Goal: Obtain resource: Download file/media

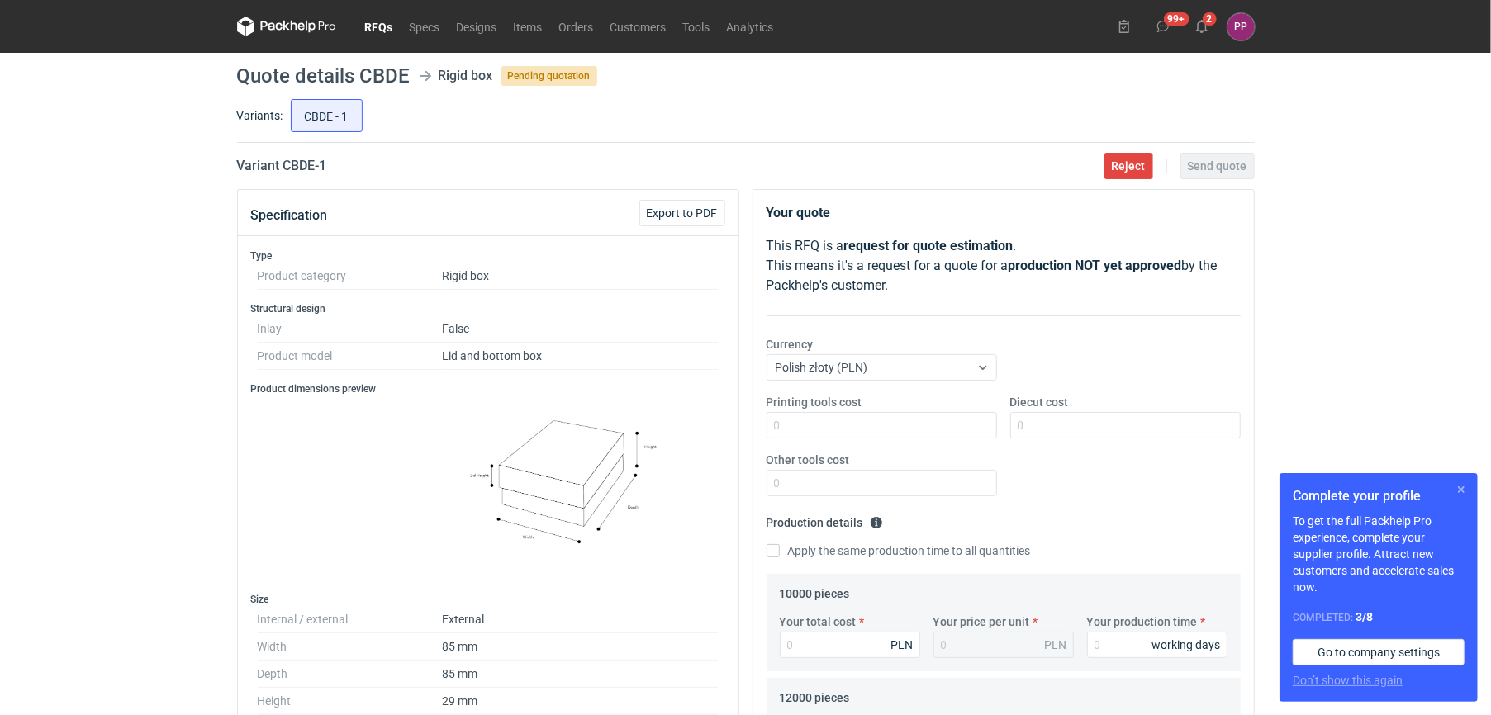
click at [1460, 486] on button "button" at bounding box center [1461, 490] width 20 height 20
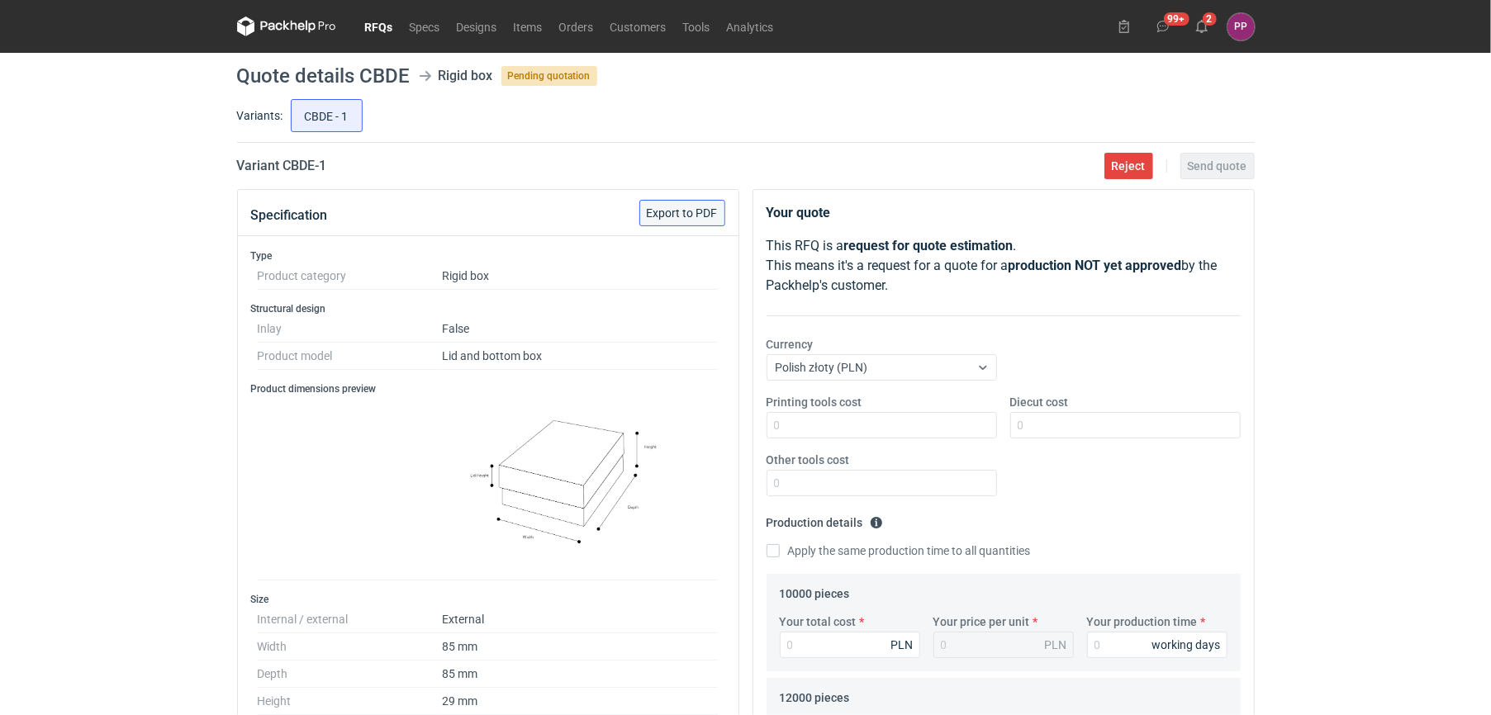
click at [689, 220] on button "Export to PDF" at bounding box center [682, 213] width 86 height 26
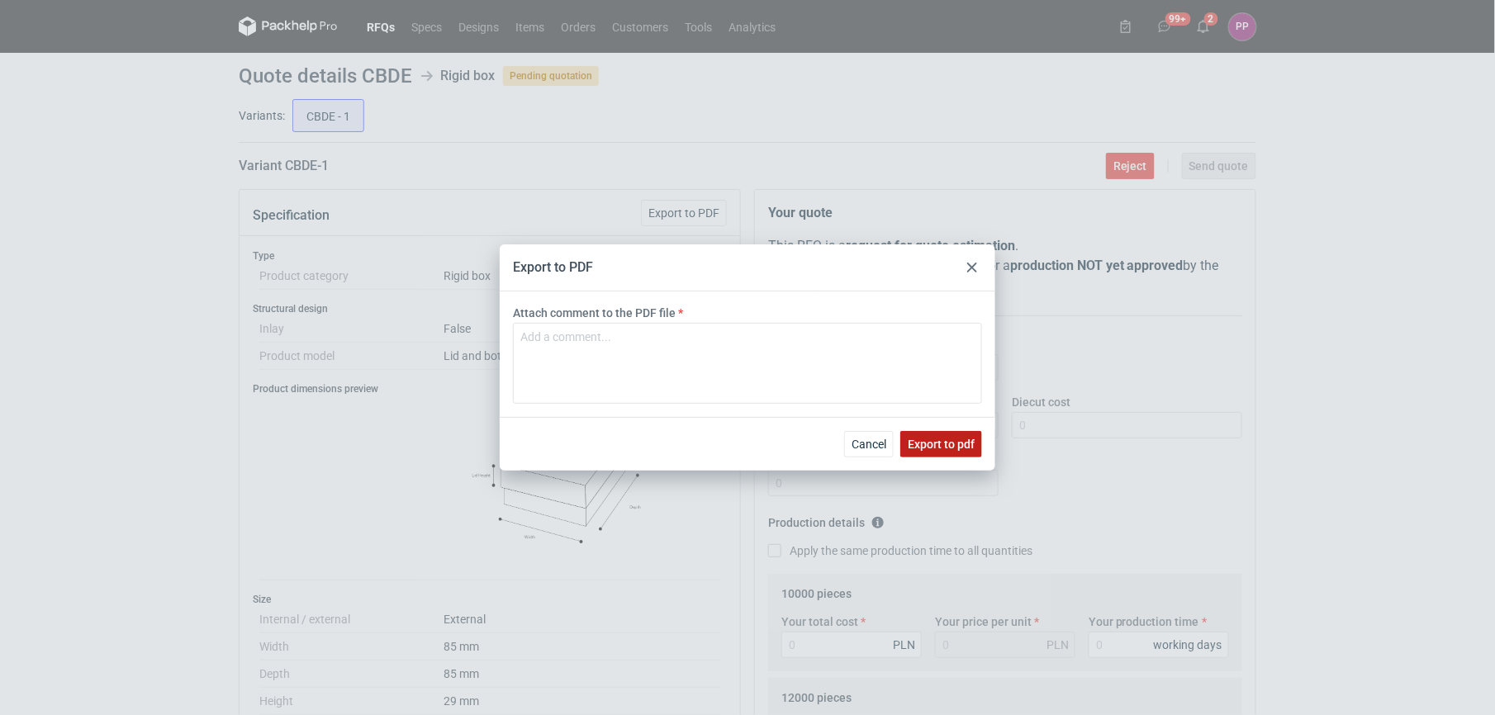
click at [942, 453] on button "Export to pdf" at bounding box center [941, 444] width 82 height 26
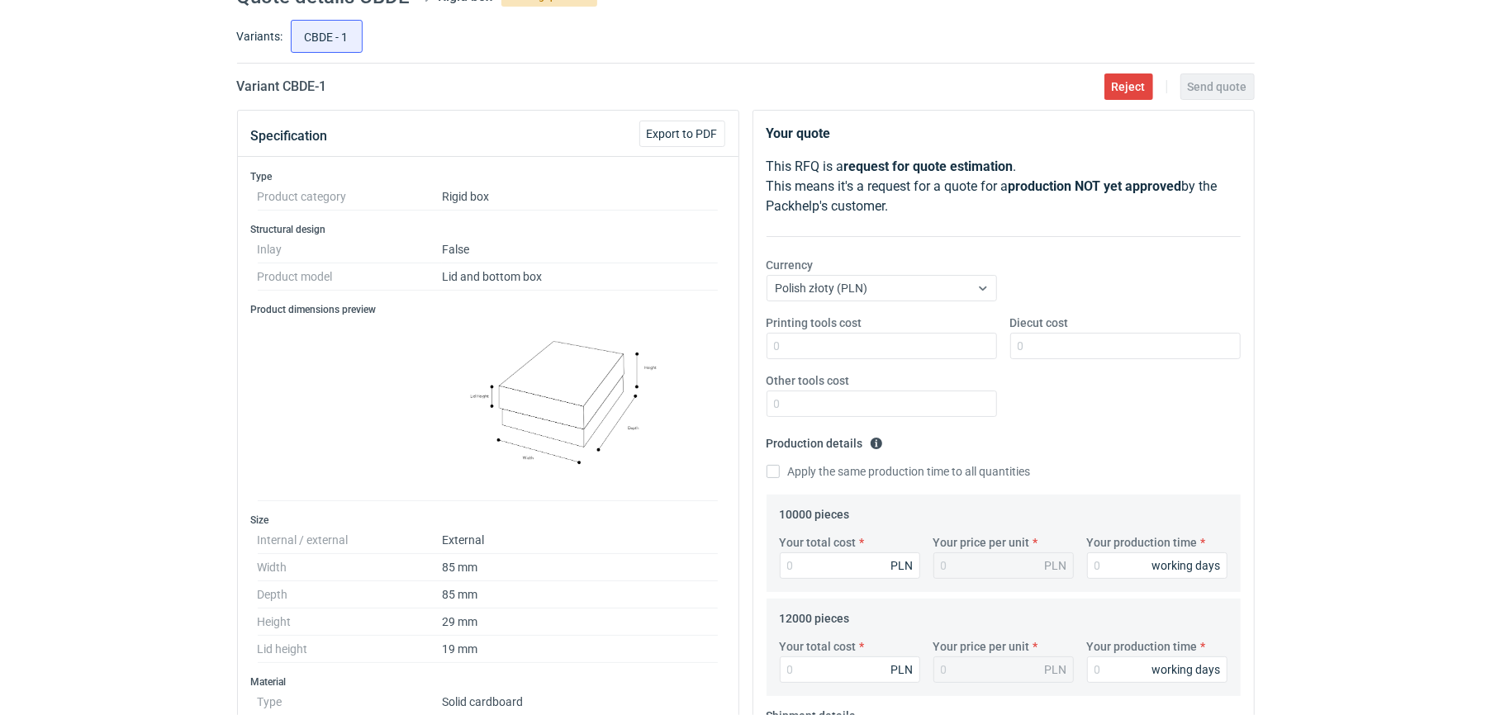
scroll to position [14, 0]
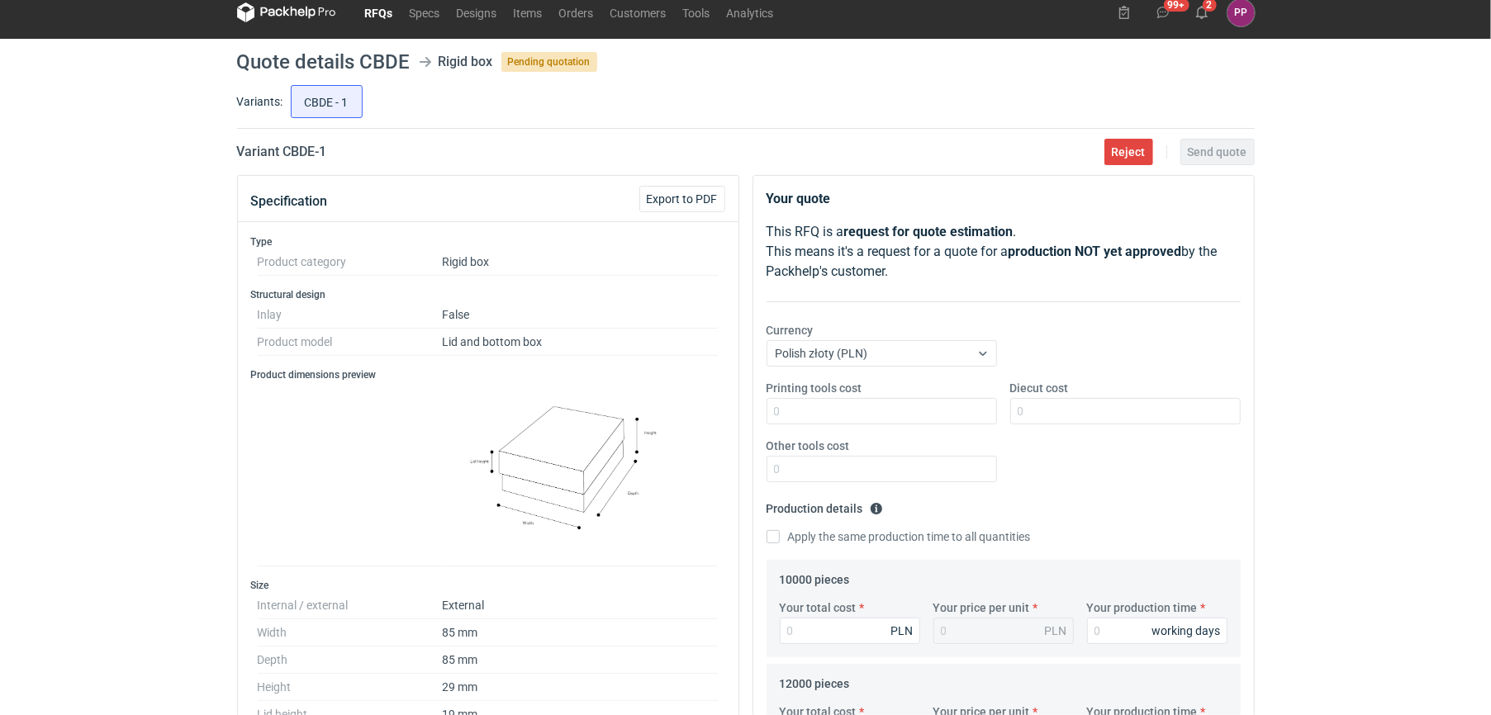
click at [385, 10] on link "RFQs" at bounding box center [379, 12] width 45 height 20
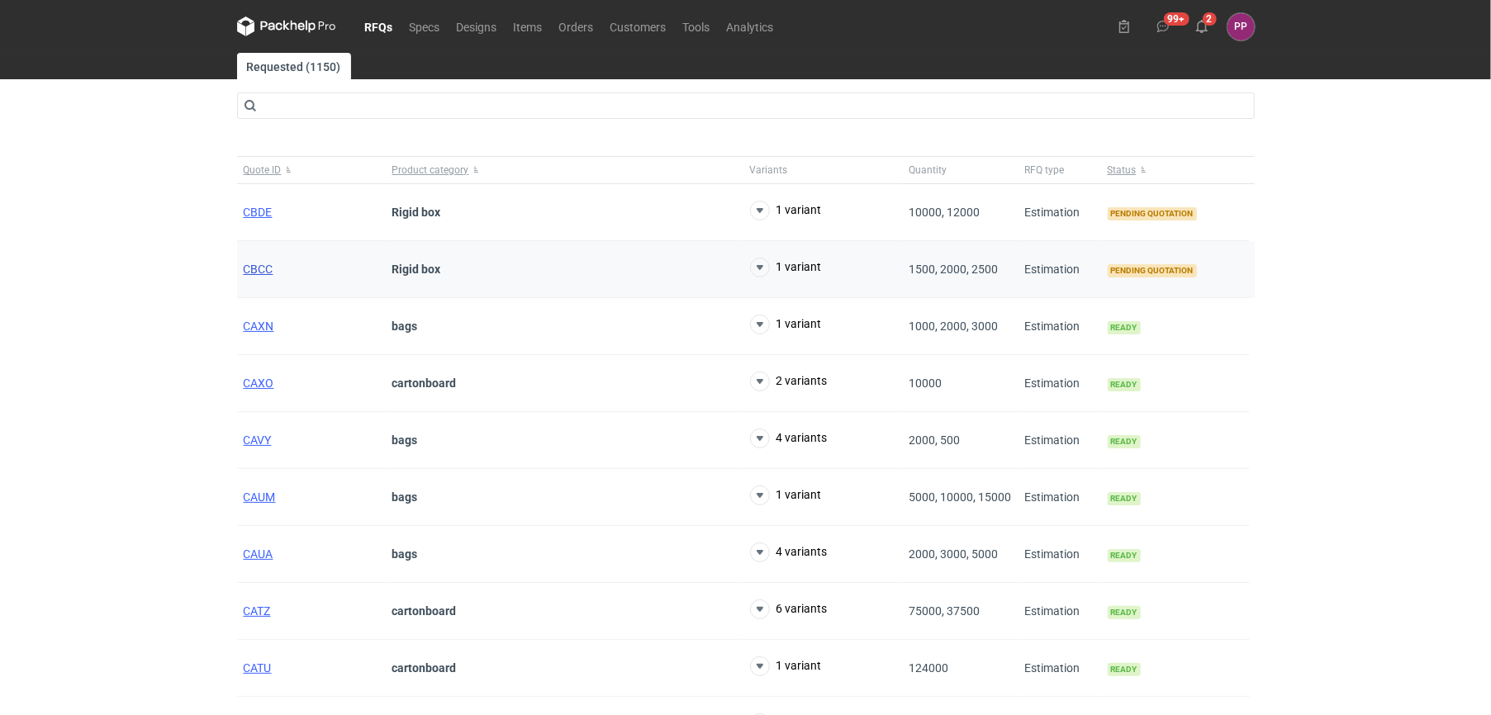
click at [251, 271] on span "CBCC" at bounding box center [259, 269] width 30 height 13
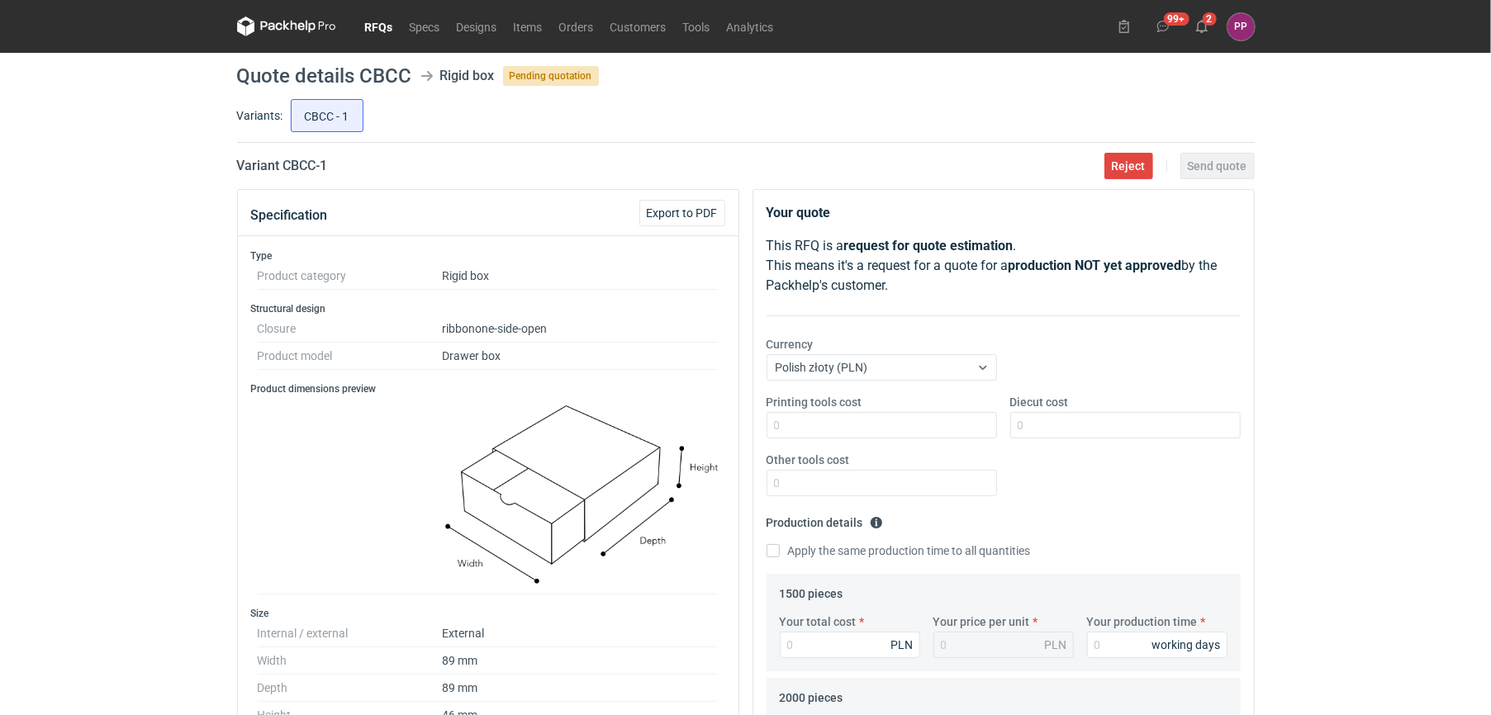
scroll to position [93, 0]
click at [689, 212] on span "Export to PDF" at bounding box center [682, 213] width 71 height 12
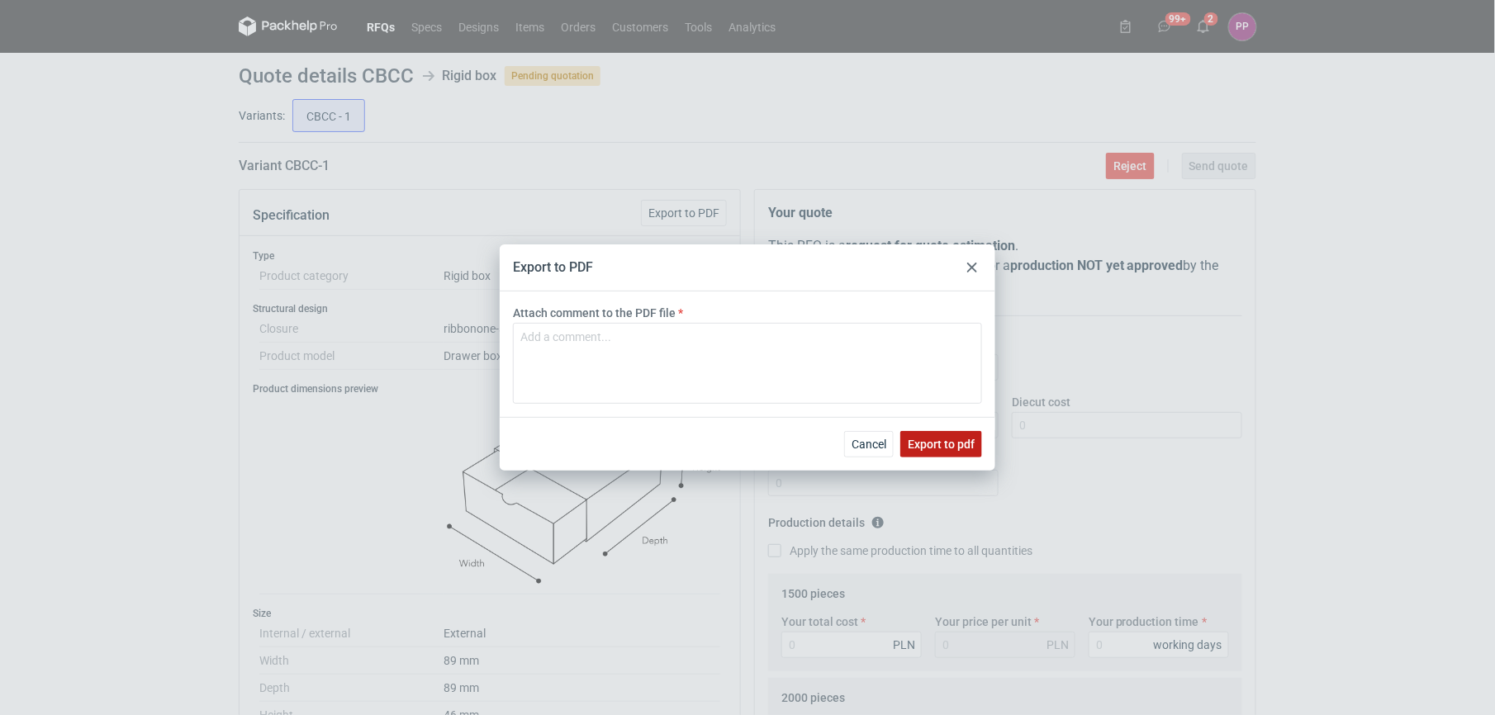
click at [940, 444] on span "Export to pdf" at bounding box center [941, 445] width 67 height 12
